Goal: Navigation & Orientation: Find specific page/section

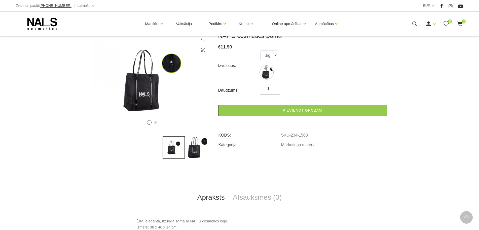
scroll to position [74, 0]
click at [140, 98] on img at bounding box center [151, 80] width 118 height 96
click at [204, 91] on img at bounding box center [151, 80] width 118 height 96
click at [195, 83] on icon at bounding box center [193, 85] width 15 height 15
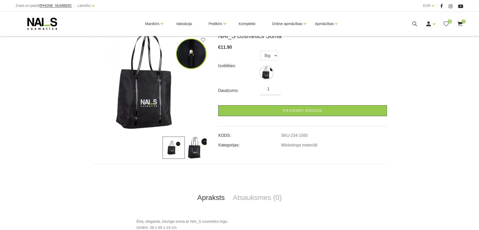
click at [200, 85] on icon at bounding box center [193, 85] width 15 height 15
click at [274, 54] on select "Big" at bounding box center [269, 56] width 18 height 10
click at [310, 64] on div "Izvēlēties: Big" at bounding box center [302, 66] width 169 height 30
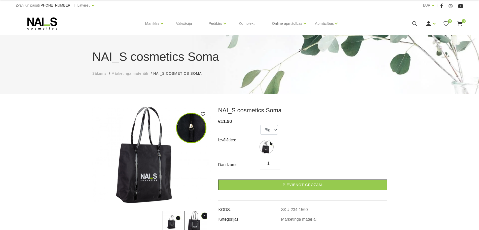
scroll to position [0, 0]
click at [125, 163] on img at bounding box center [151, 155] width 118 height 96
click at [111, 160] on icon at bounding box center [110, 159] width 15 height 15
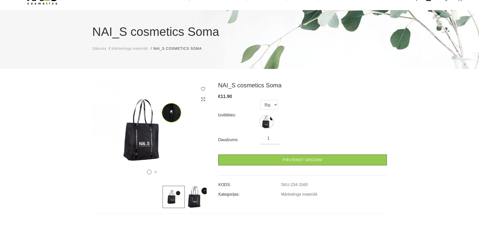
scroll to position [25, 0]
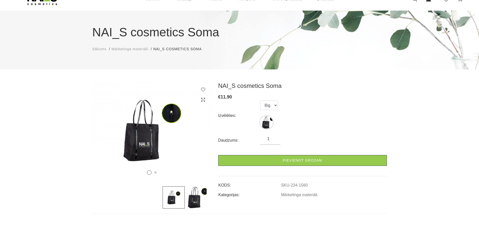
click at [203, 137] on img at bounding box center [151, 130] width 118 height 96
click at [199, 136] on icon at bounding box center [193, 135] width 15 height 15
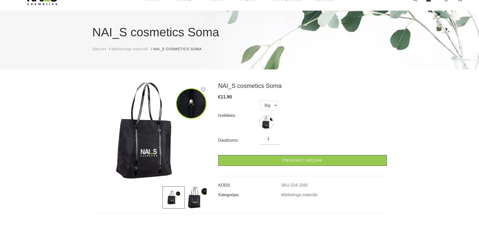
scroll to position [0, 0]
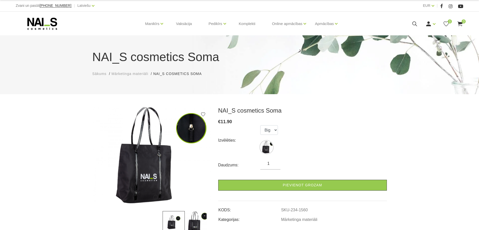
click at [132, 74] on span "Mārketinga materiāli" at bounding box center [130, 74] width 37 height 4
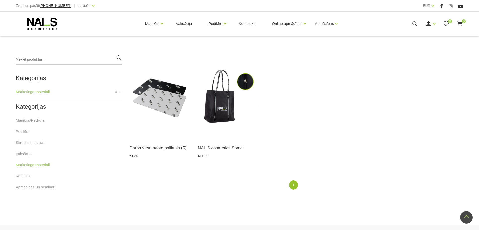
scroll to position [100, 0]
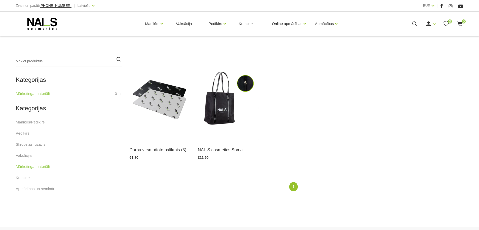
click at [155, 96] on img at bounding box center [160, 98] width 61 height 84
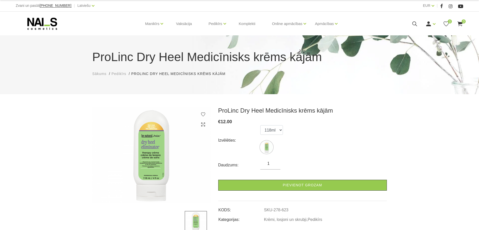
click at [0, 0] on link "Klasiskais manikīrs" at bounding box center [0, 0] width 0 height 0
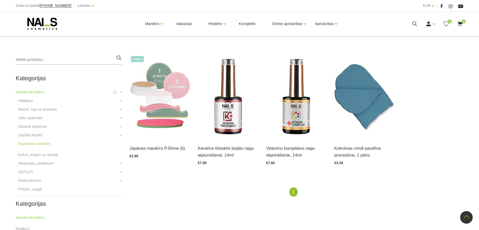
scroll to position [100, 0]
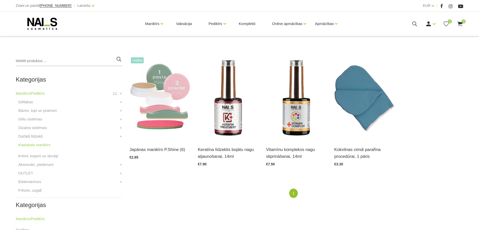
click at [220, 116] on img at bounding box center [228, 98] width 61 height 84
